Goal: Task Accomplishment & Management: Complete application form

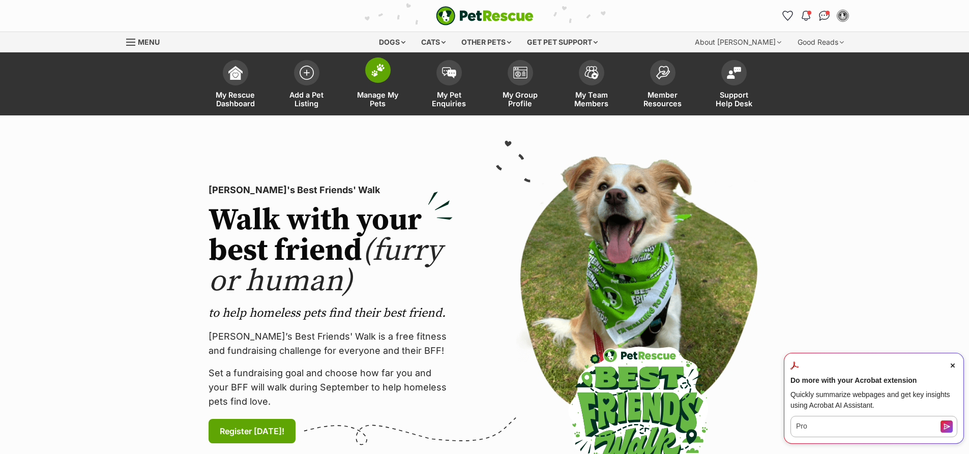
click at [369, 100] on span "Manage My Pets" at bounding box center [378, 99] width 46 height 17
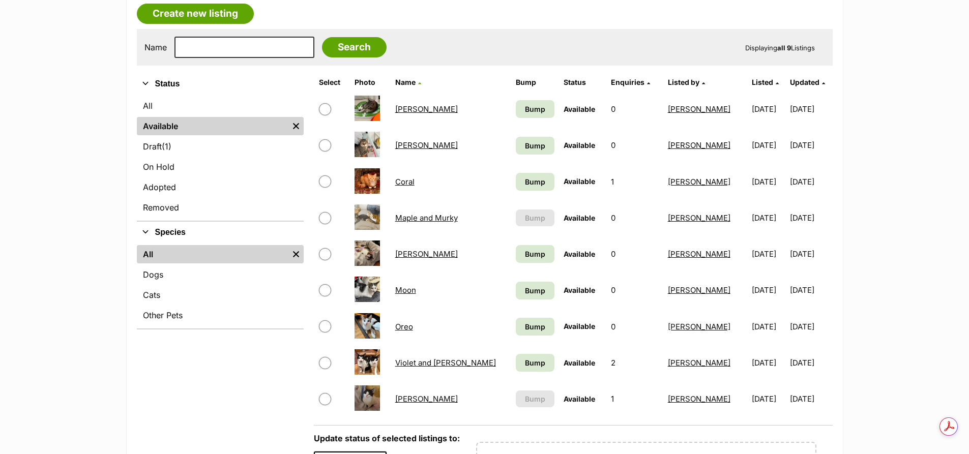
scroll to position [203, 0]
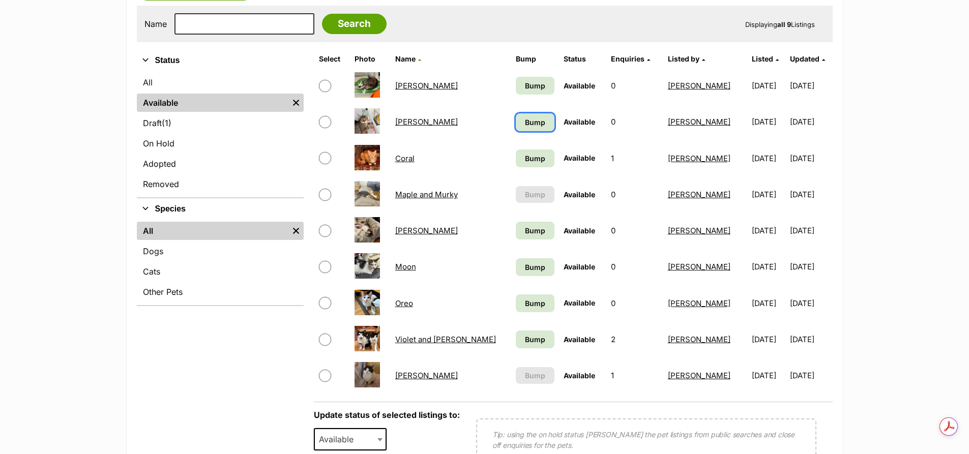
click at [516, 115] on link "Bump" at bounding box center [535, 122] width 39 height 18
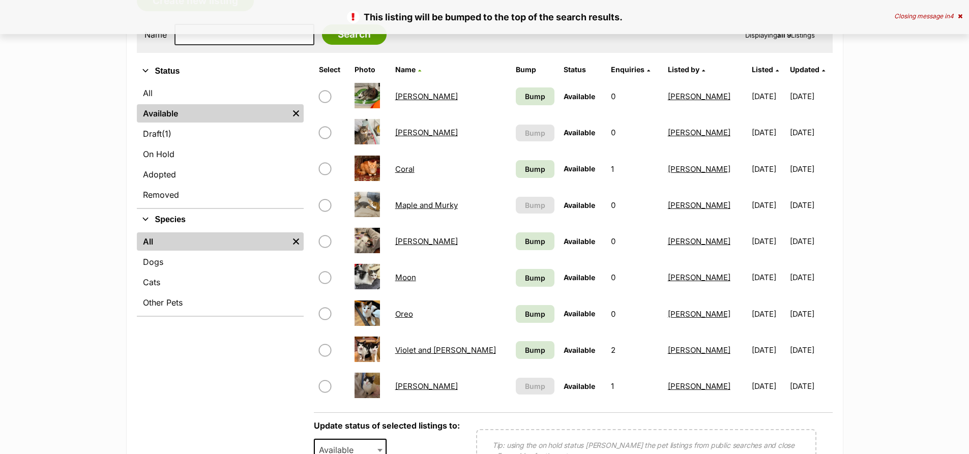
scroll to position [254, 0]
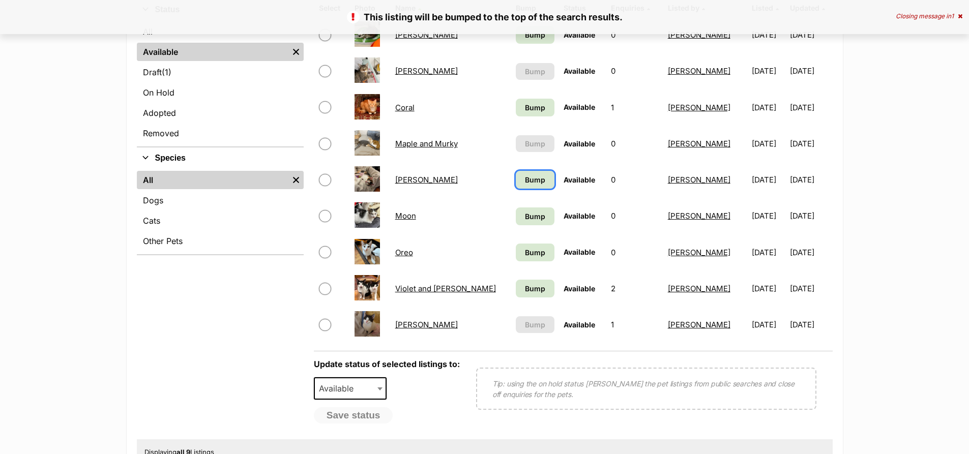
click at [525, 179] on span "Bump" at bounding box center [535, 179] width 20 height 11
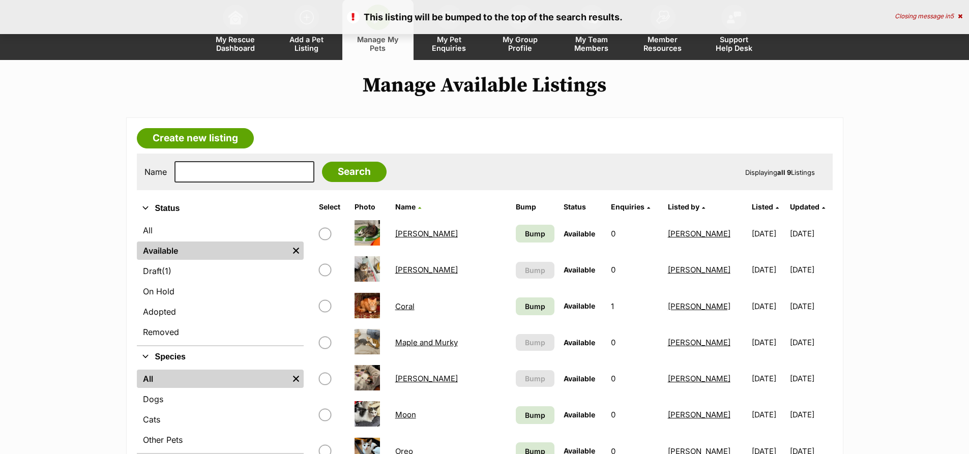
scroll to position [153, 0]
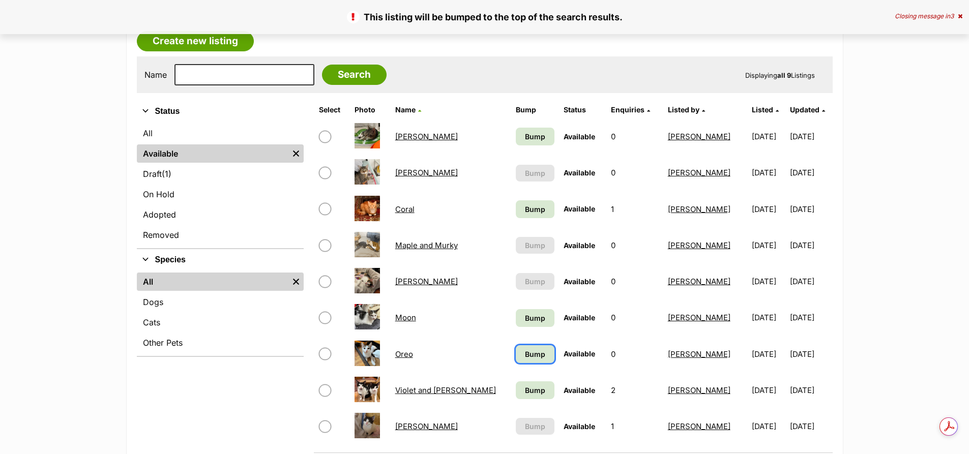
click at [516, 359] on link "Bump" at bounding box center [535, 354] width 39 height 18
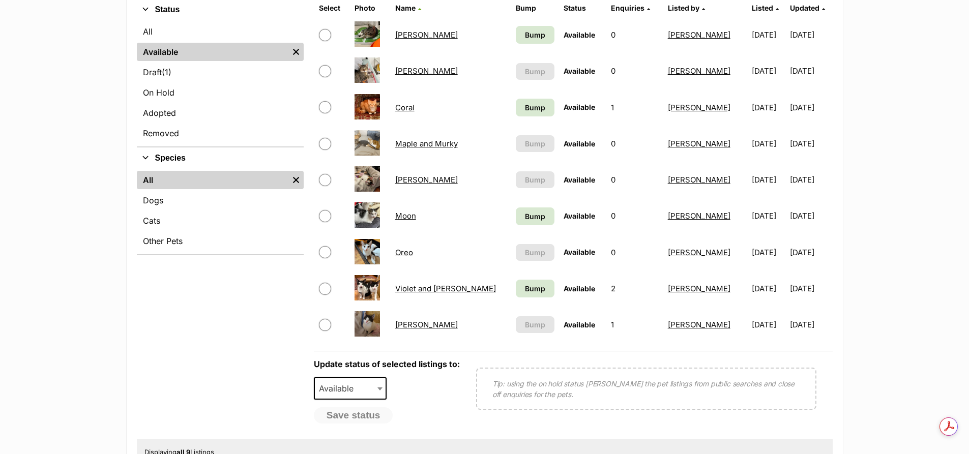
drag, startPoint x: 423, startPoint y: 288, endPoint x: 428, endPoint y: 280, distance: 9.3
click at [423, 289] on link "Violet and [PERSON_NAME]" at bounding box center [445, 289] width 101 height 10
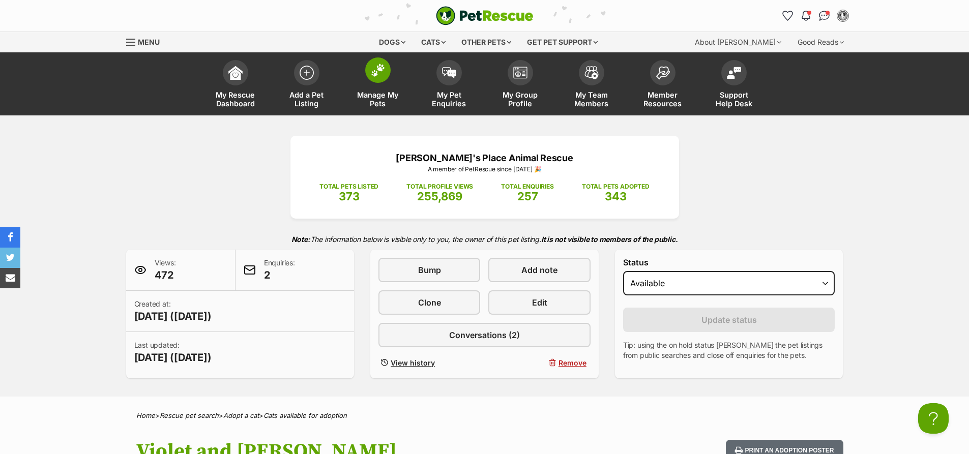
click at [378, 99] on span "Manage My Pets" at bounding box center [378, 99] width 46 height 17
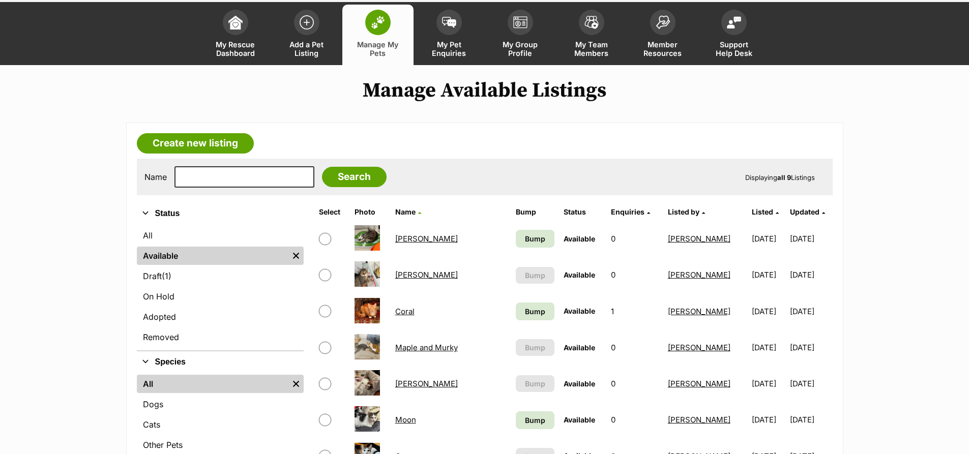
scroll to position [51, 0]
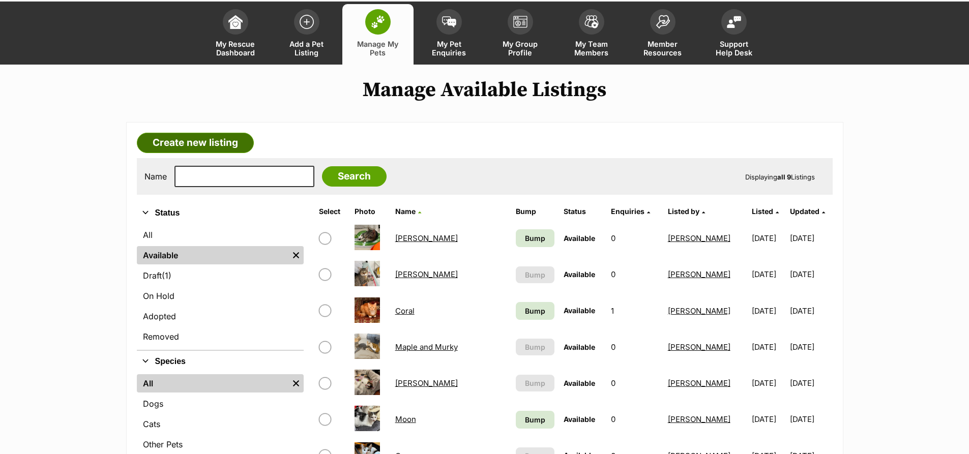
click at [188, 147] on link "Create new listing" at bounding box center [195, 143] width 117 height 20
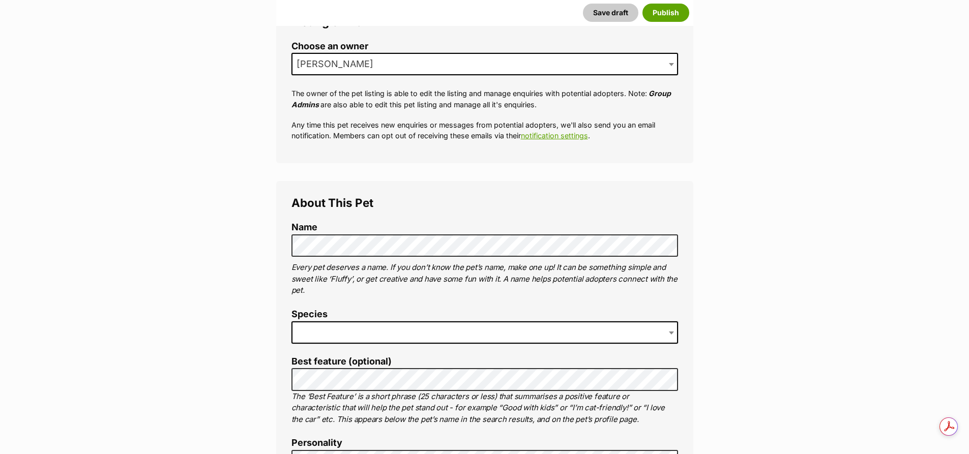
click at [328, 335] on span at bounding box center [484, 332] width 387 height 22
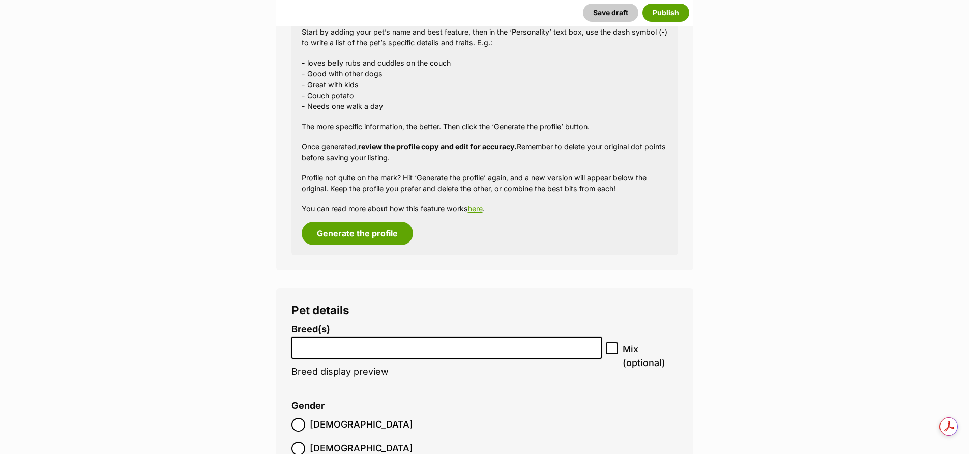
scroll to position [966, 0]
click at [379, 350] on li at bounding box center [447, 347] width 304 height 21
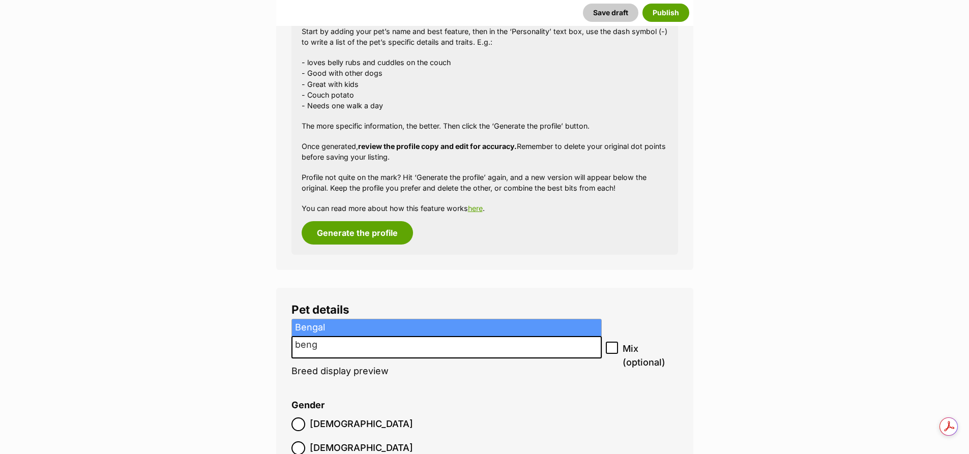
type input "beng"
select select "225"
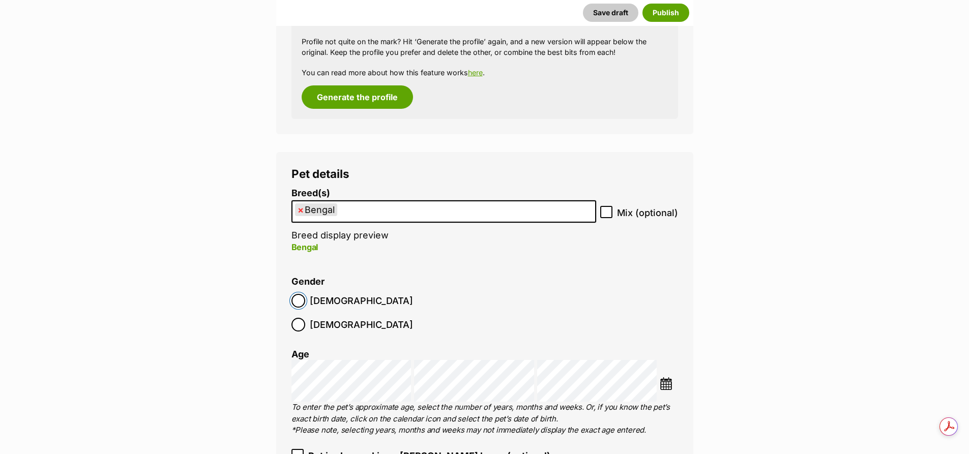
scroll to position [1119, 0]
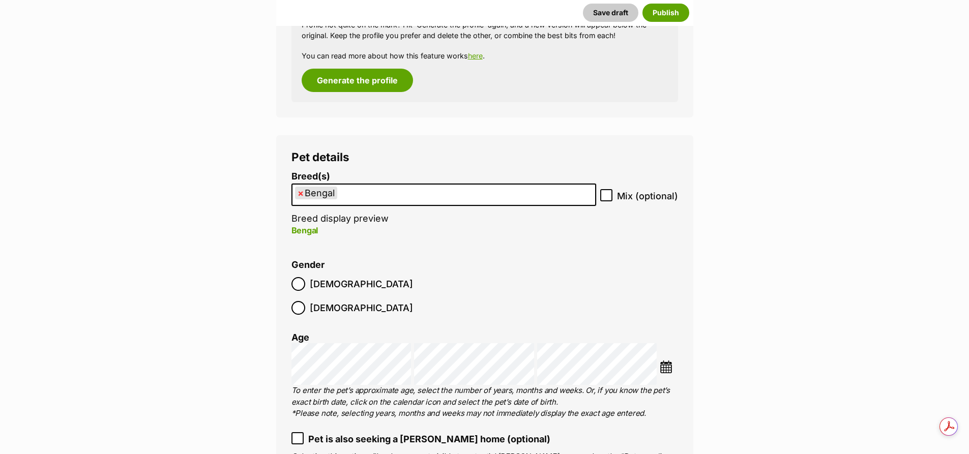
click at [662, 361] on img at bounding box center [666, 367] width 13 height 13
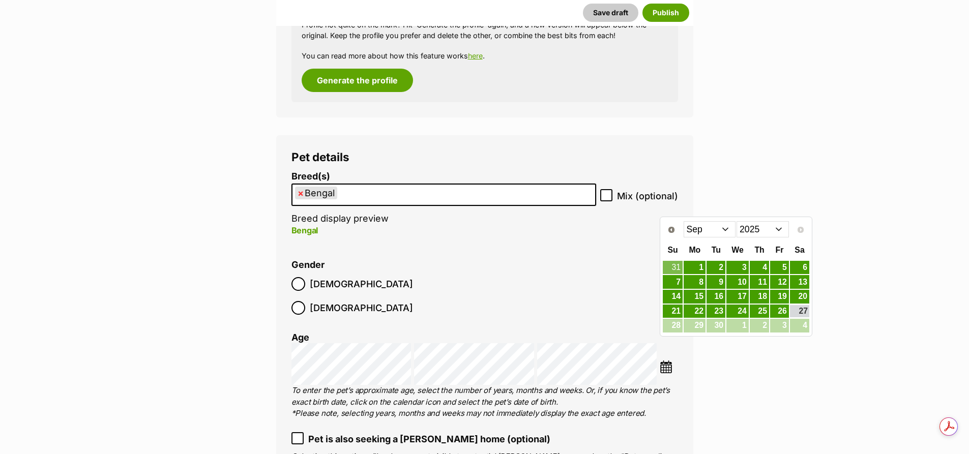
click at [775, 230] on select "2015 2016 2017 2018 2019 2020 2021 2022 2023 2024 2025" at bounding box center [762, 229] width 52 height 16
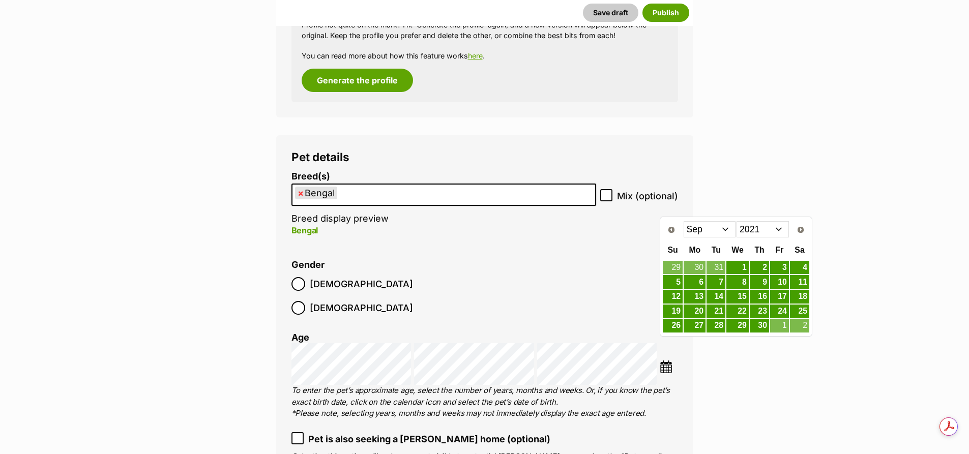
click at [724, 233] on select "Jan Feb Mar Apr May Jun Jul Aug Sep Oct Nov Dec" at bounding box center [710, 229] width 52 height 16
click at [698, 300] on link "15" at bounding box center [695, 296] width 22 height 13
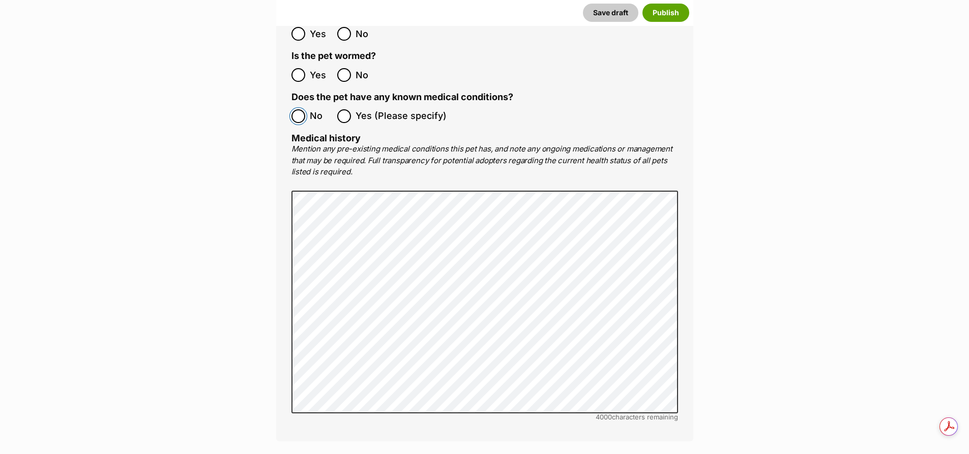
scroll to position [2238, 0]
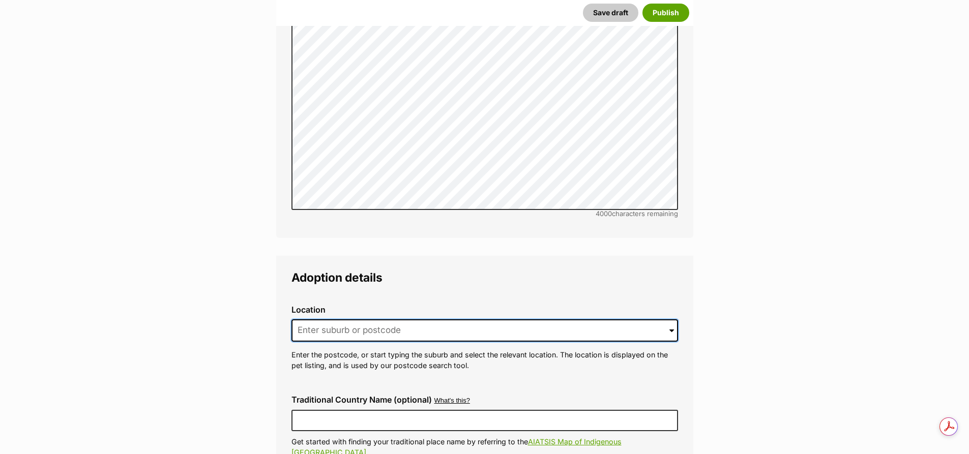
click at [338, 319] on input at bounding box center [484, 330] width 387 height 22
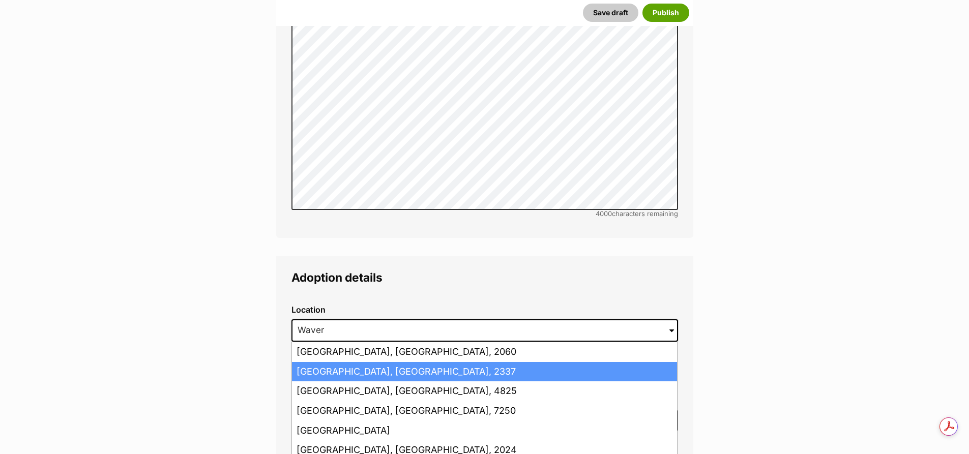
click at [323, 362] on li "Waverly, New South Wales, 2337" at bounding box center [484, 372] width 385 height 20
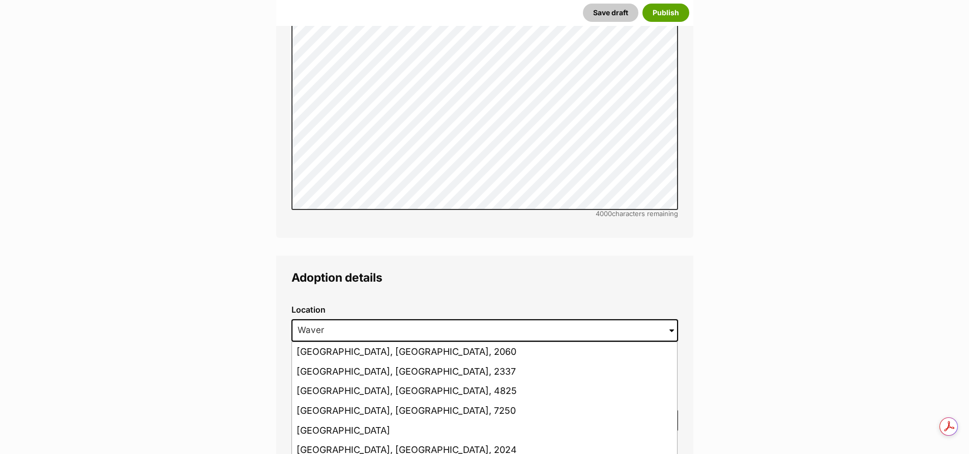
type input "Waverly, New South Wales, 2337"
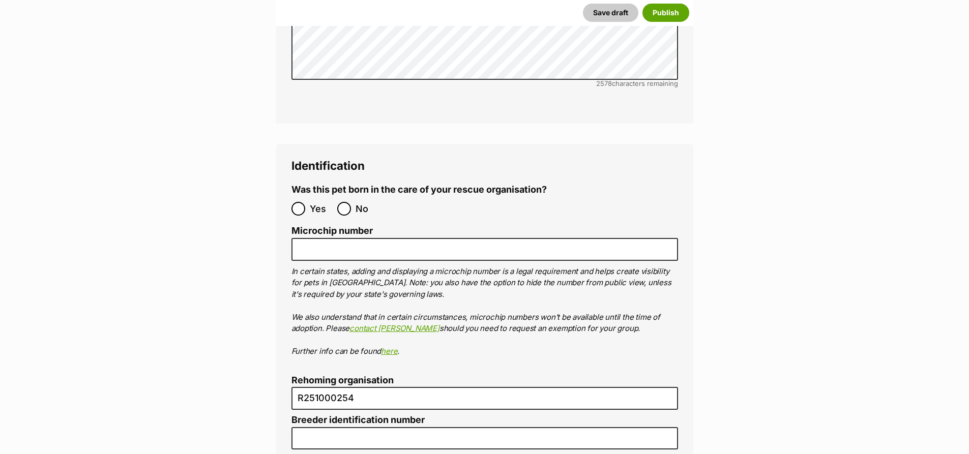
scroll to position [3458, 0]
click at [347, 201] on input "No" at bounding box center [344, 208] width 14 height 14
radio input "true"
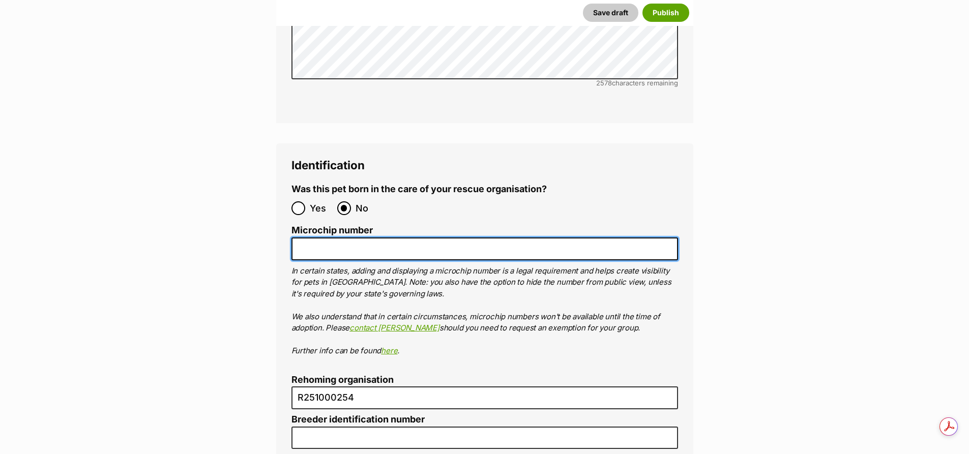
click at [337, 238] on input "Microchip number" at bounding box center [484, 249] width 387 height 23
paste input "991003001525790"
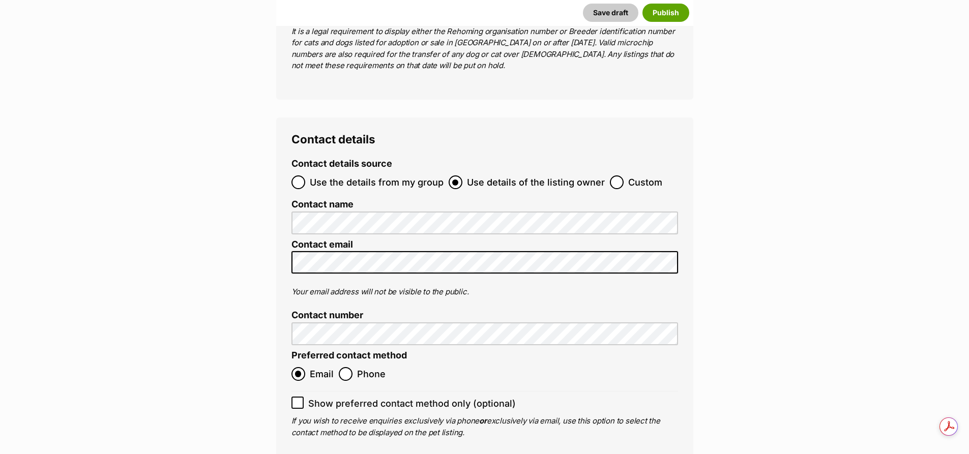
type input "991003001525790"
click at [299, 397] on span at bounding box center [297, 404] width 12 height 14
click at [299, 401] on icon at bounding box center [297, 403] width 6 height 5
click at [299, 397] on input "Show preferred contact method only (optional)" at bounding box center [297, 403] width 12 height 12
checkbox input "true"
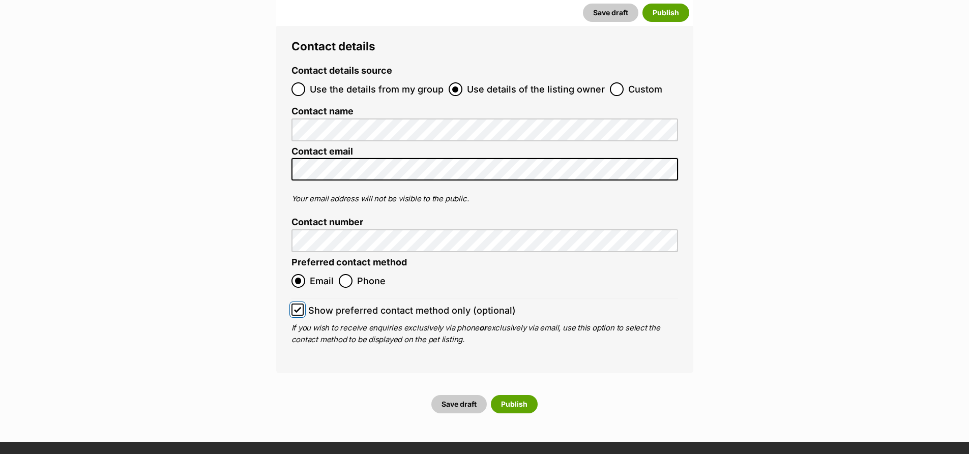
scroll to position [4170, 0]
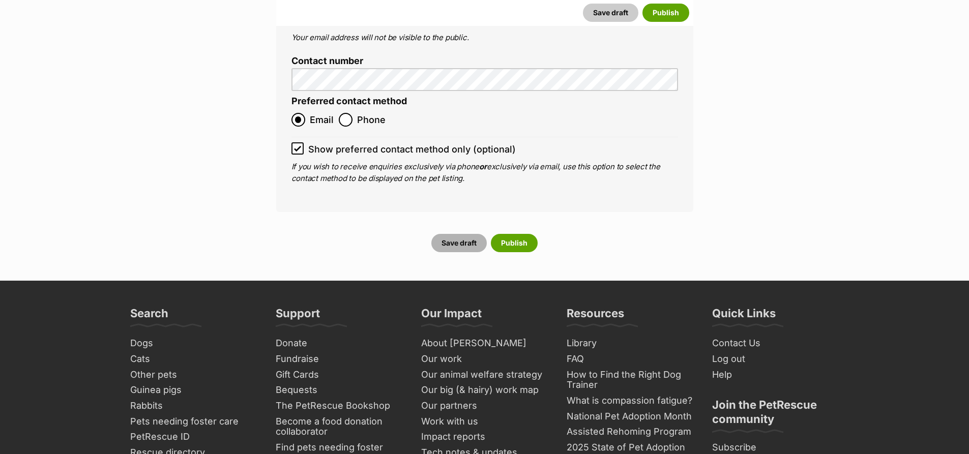
click at [470, 234] on button "Save draft" at bounding box center [458, 243] width 55 height 18
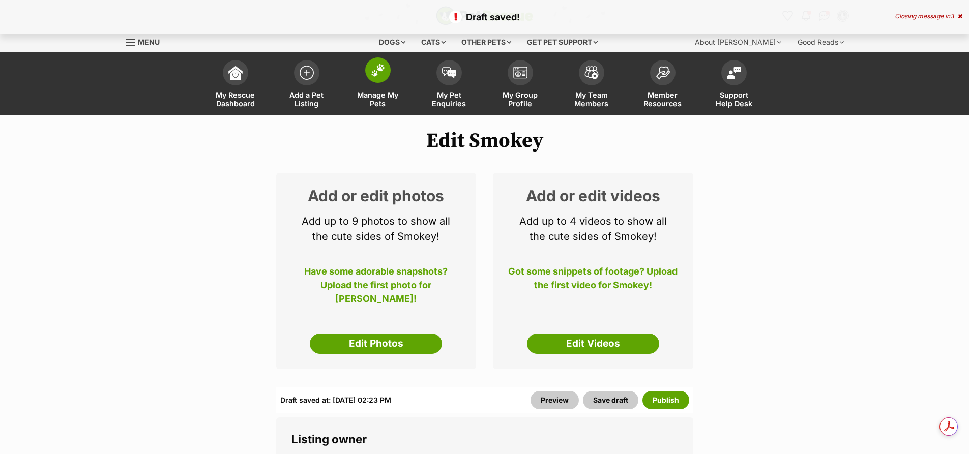
click at [380, 101] on span "Manage My Pets" at bounding box center [378, 99] width 46 height 17
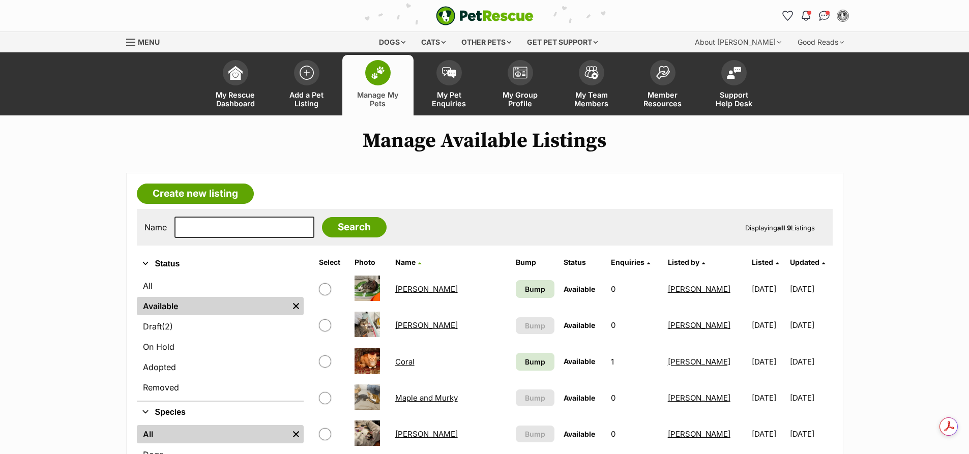
click at [373, 101] on span "Manage My Pets" at bounding box center [378, 99] width 46 height 17
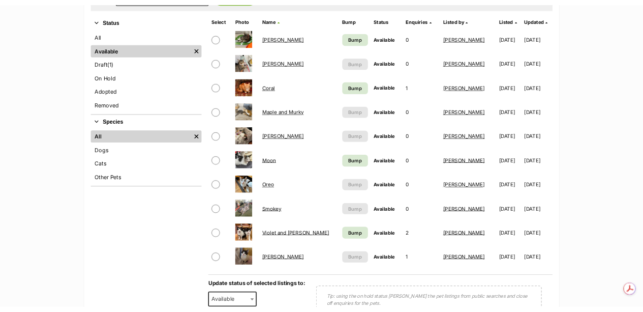
scroll to position [254, 0]
